Goal: Transaction & Acquisition: Purchase product/service

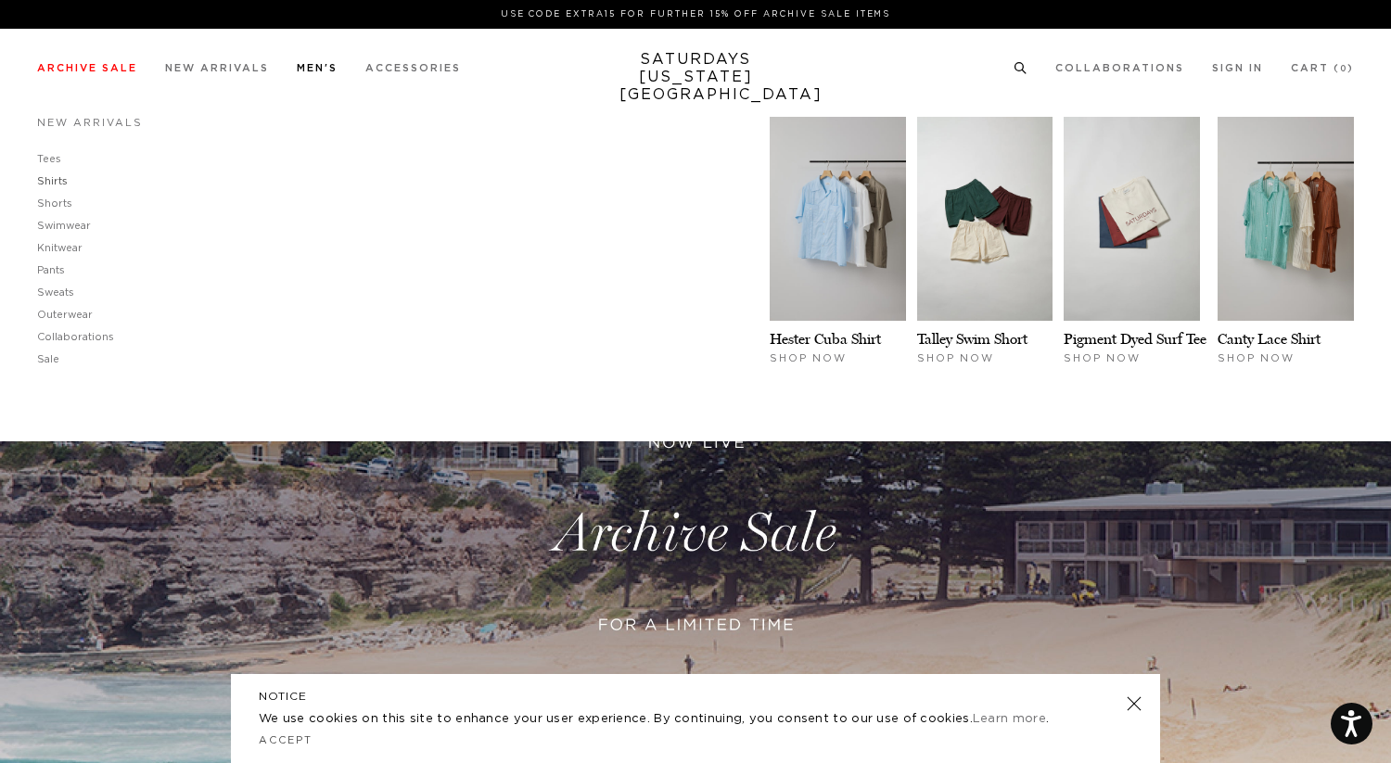
click at [49, 186] on link "Shirts" at bounding box center [52, 181] width 31 height 10
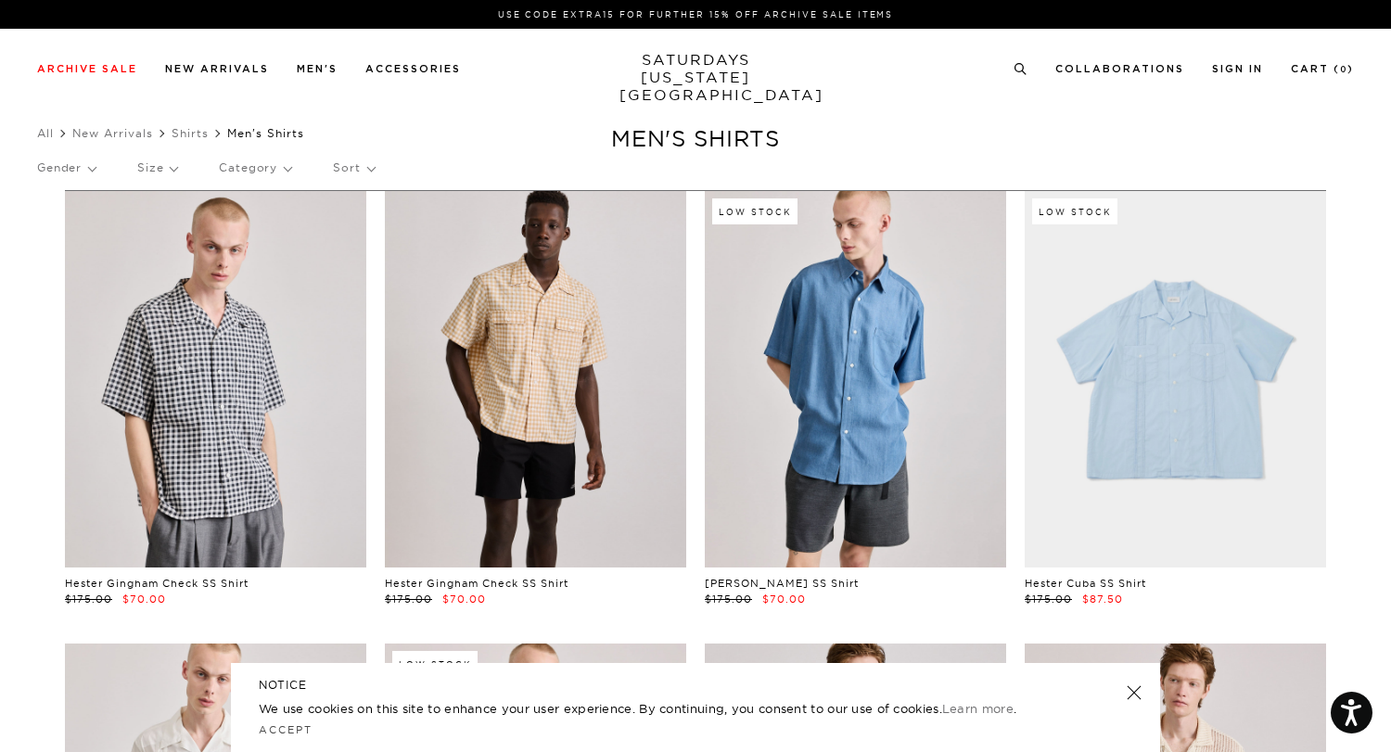
click at [72, 171] on p "Gender" at bounding box center [66, 168] width 58 height 43
click at [288, 185] on p "Category" at bounding box center [255, 168] width 72 height 43
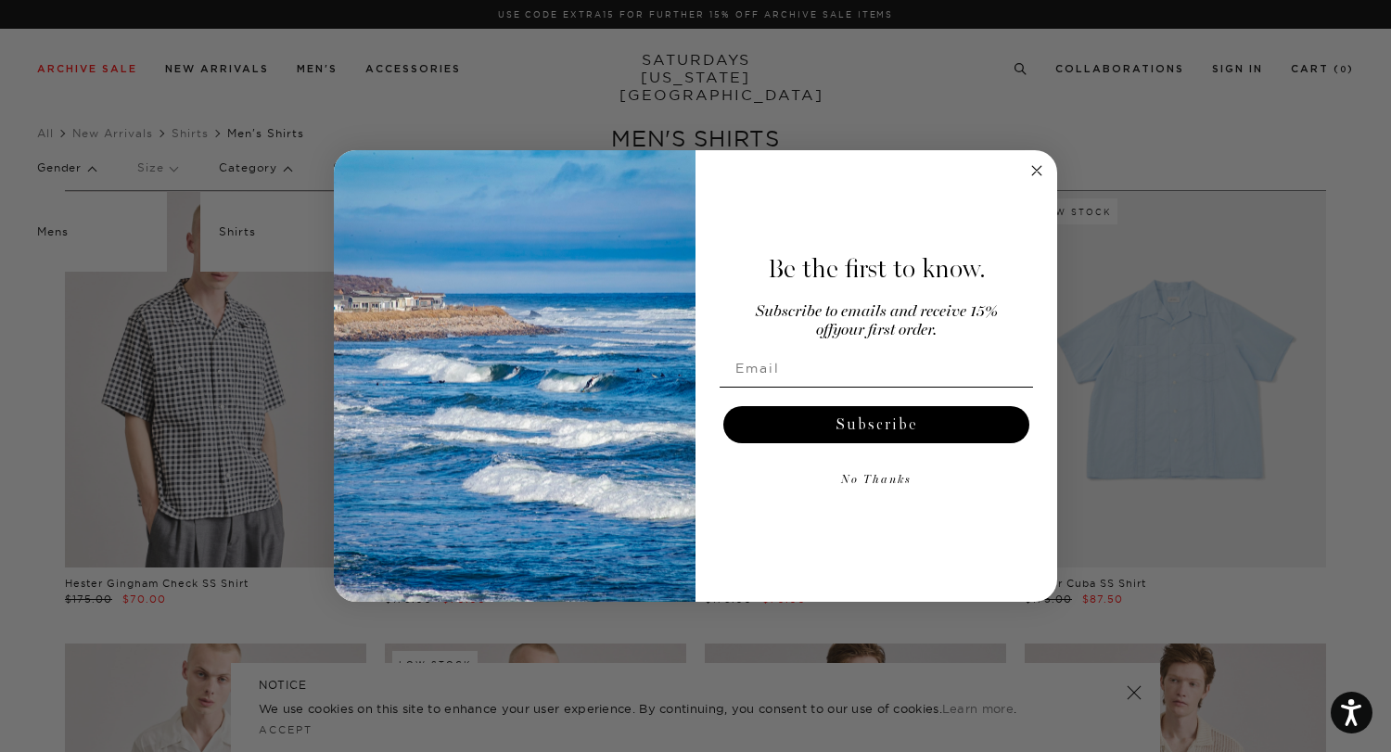
click at [166, 187] on div "Close dialog Be the first to know. Subscribe to emails and receive 15% off your…" at bounding box center [695, 376] width 1391 height 752
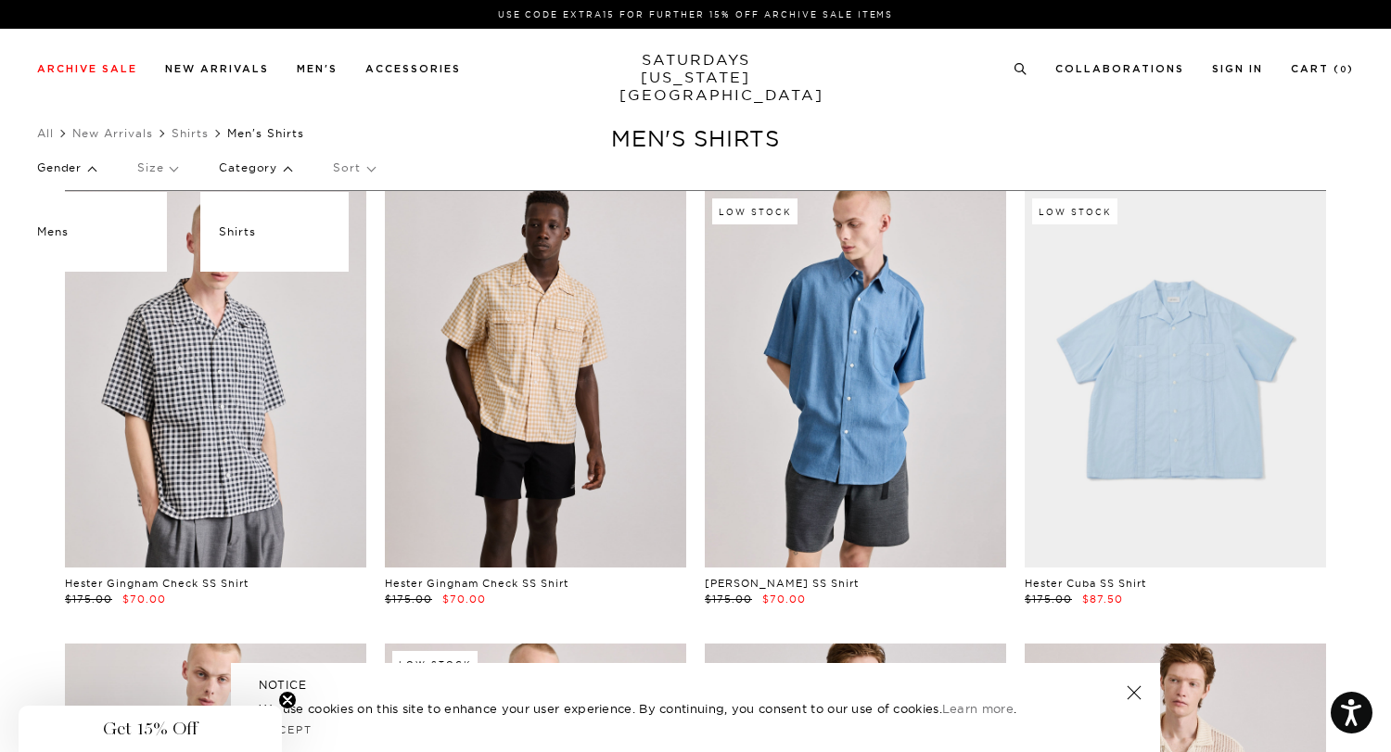
click at [166, 174] on p "Size" at bounding box center [157, 168] width 40 height 43
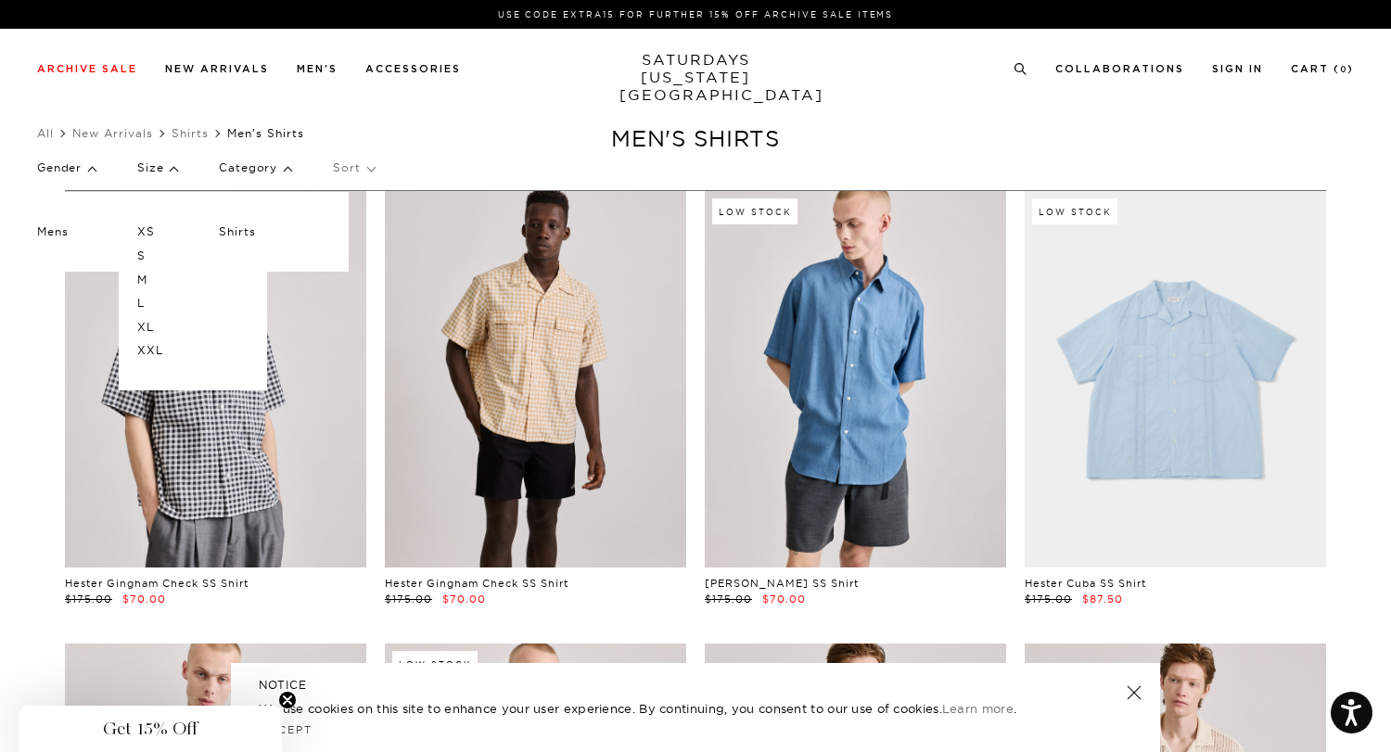
click at [371, 170] on p "Sort" at bounding box center [353, 168] width 41 height 43
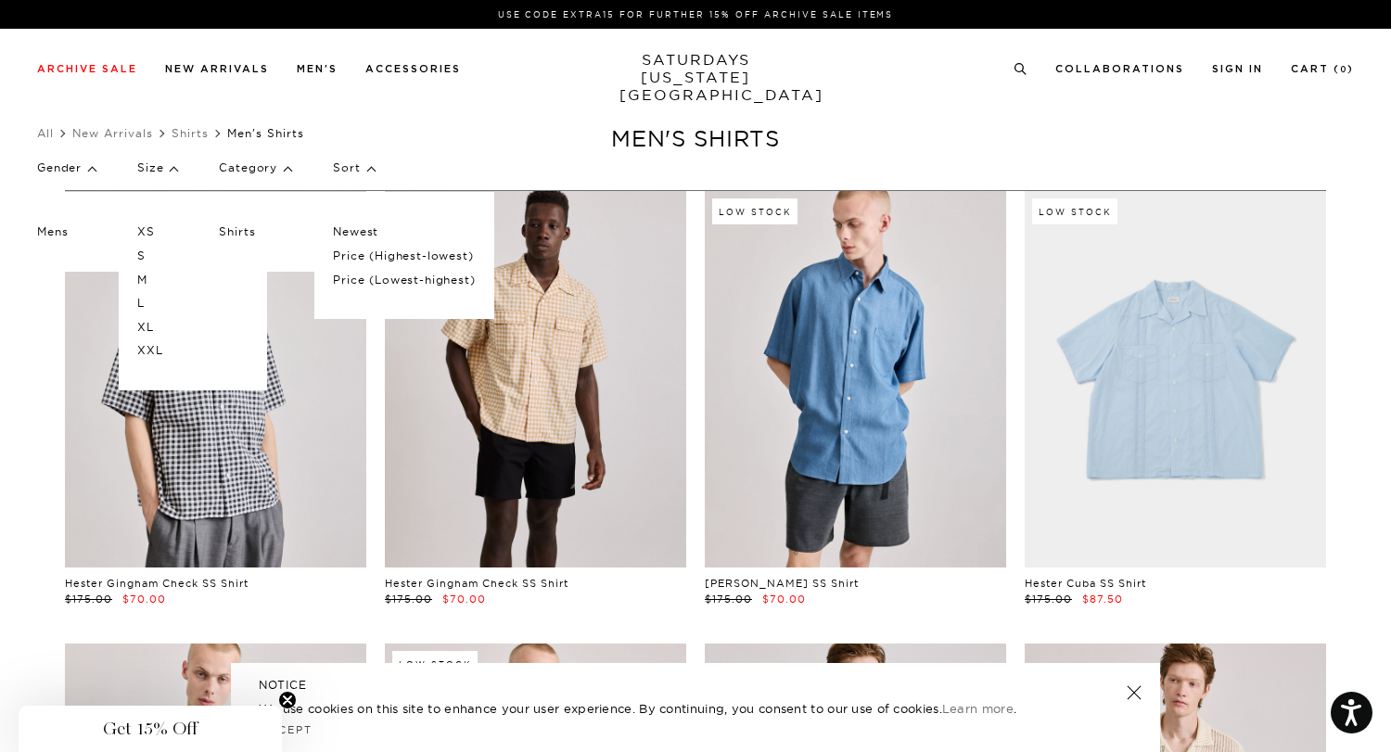
click at [432, 175] on div "Gender Mens Size XS S M L XL XXL Category Shirts Sort Newest Price (Highest-low…" at bounding box center [695, 171] width 1317 height 49
